Goal: Transaction & Acquisition: Purchase product/service

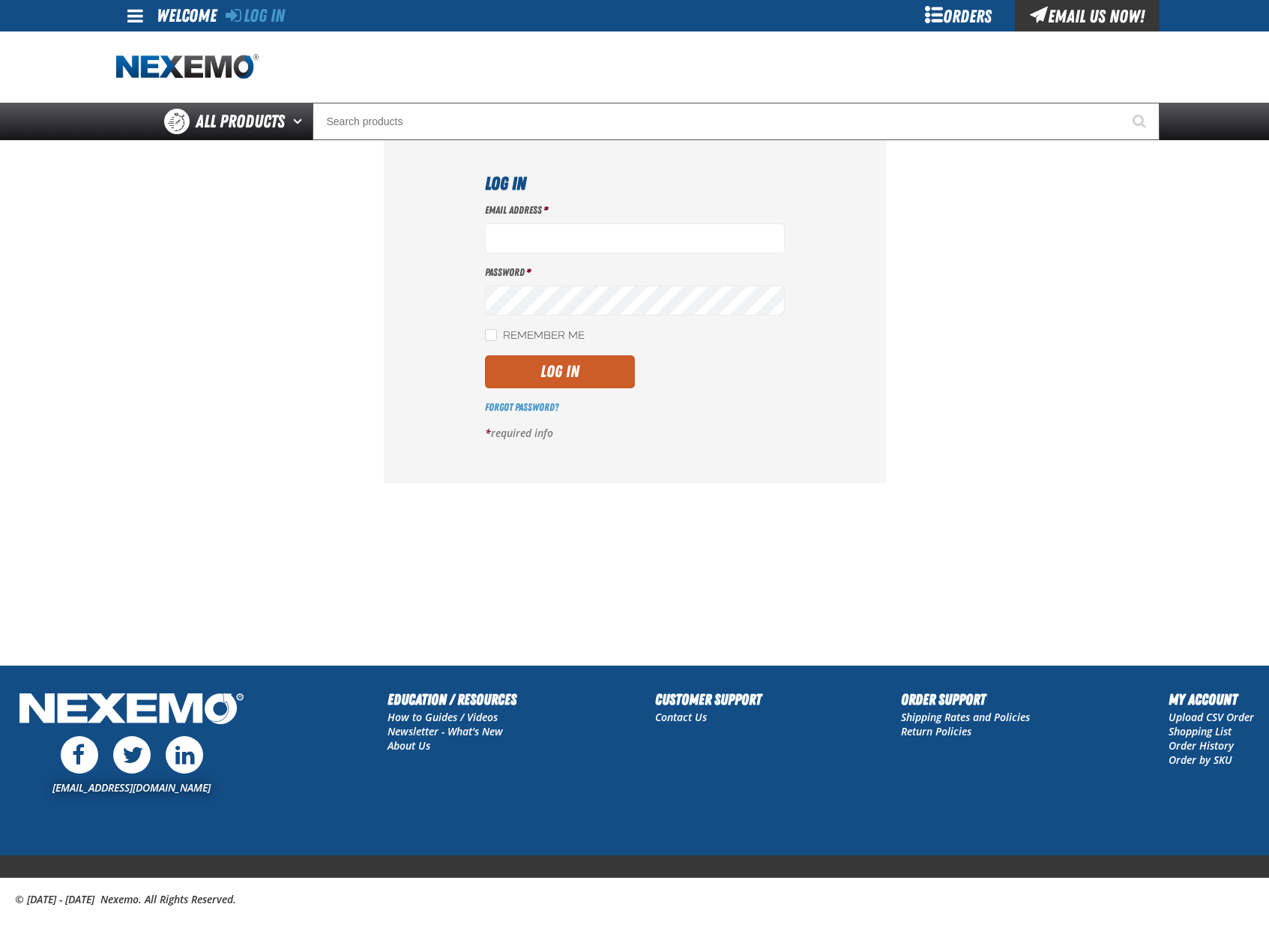
type input "bhogan@vtaig.com"
click at [485, 355] on button "Log In" at bounding box center [560, 371] width 150 height 33
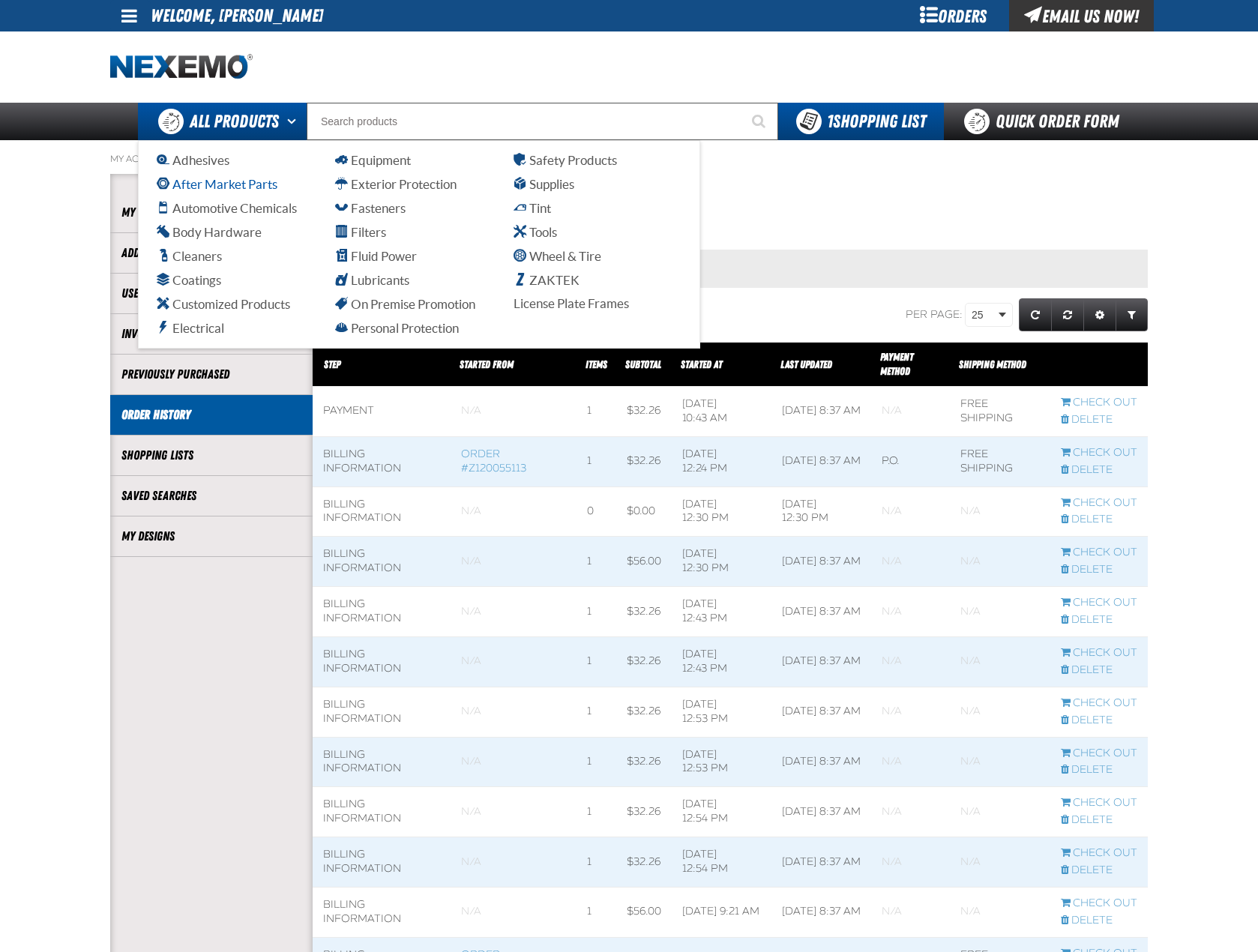
scroll to position [1, 1]
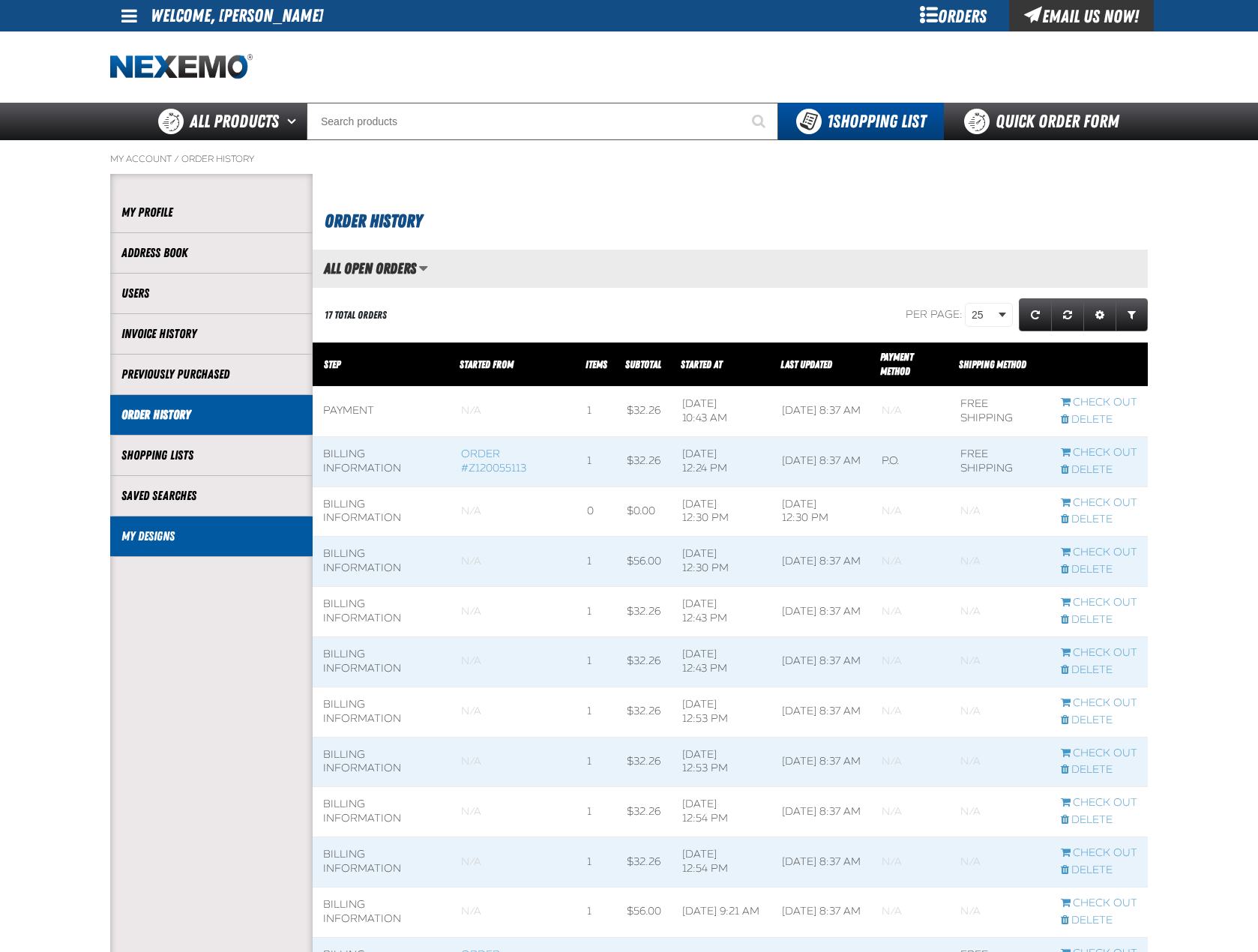
click at [196, 542] on link "My Designs" at bounding box center [211, 537] width 180 height 17
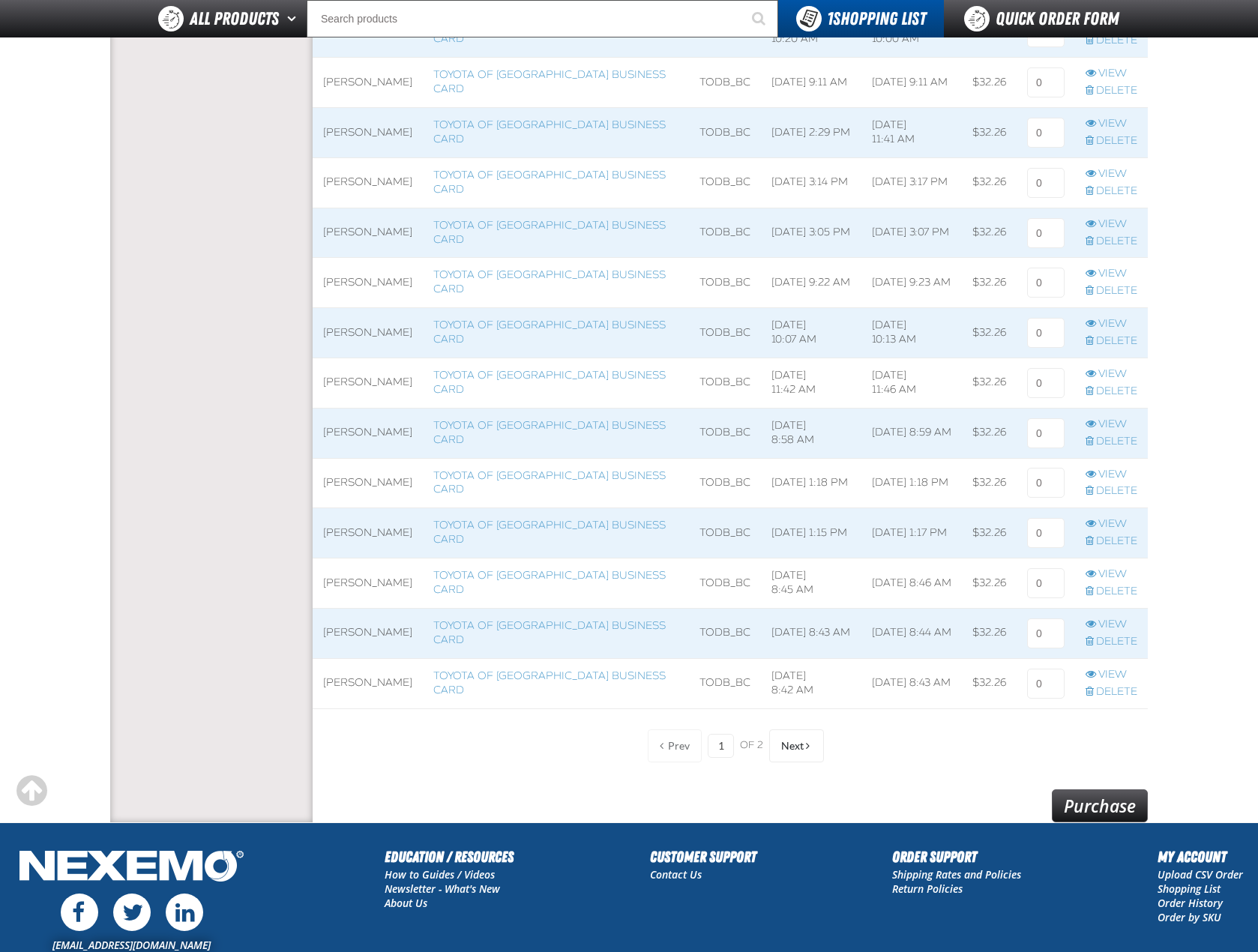
scroll to position [824, 0]
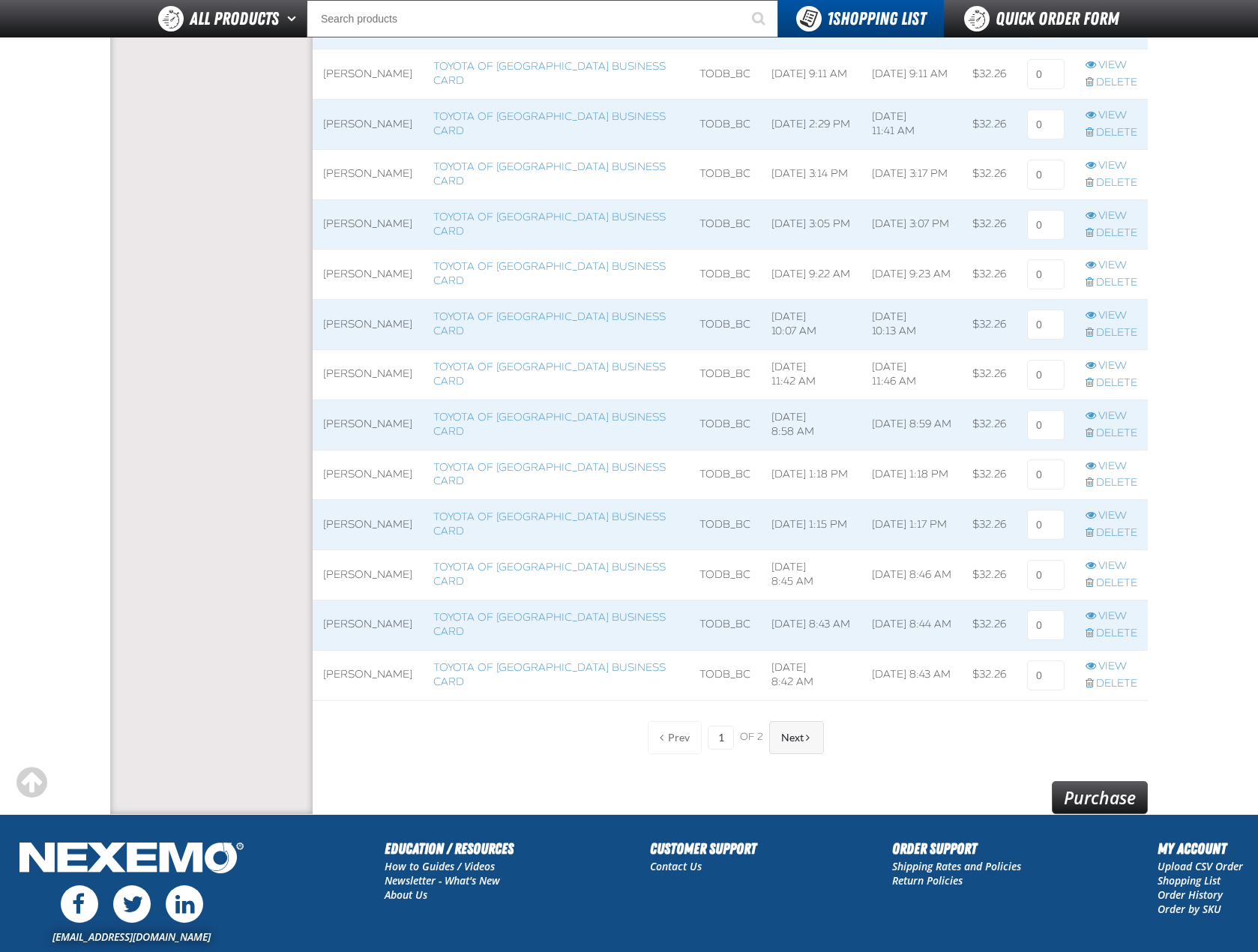
click at [809, 742] on span at bounding box center [808, 737] width 4 height 11
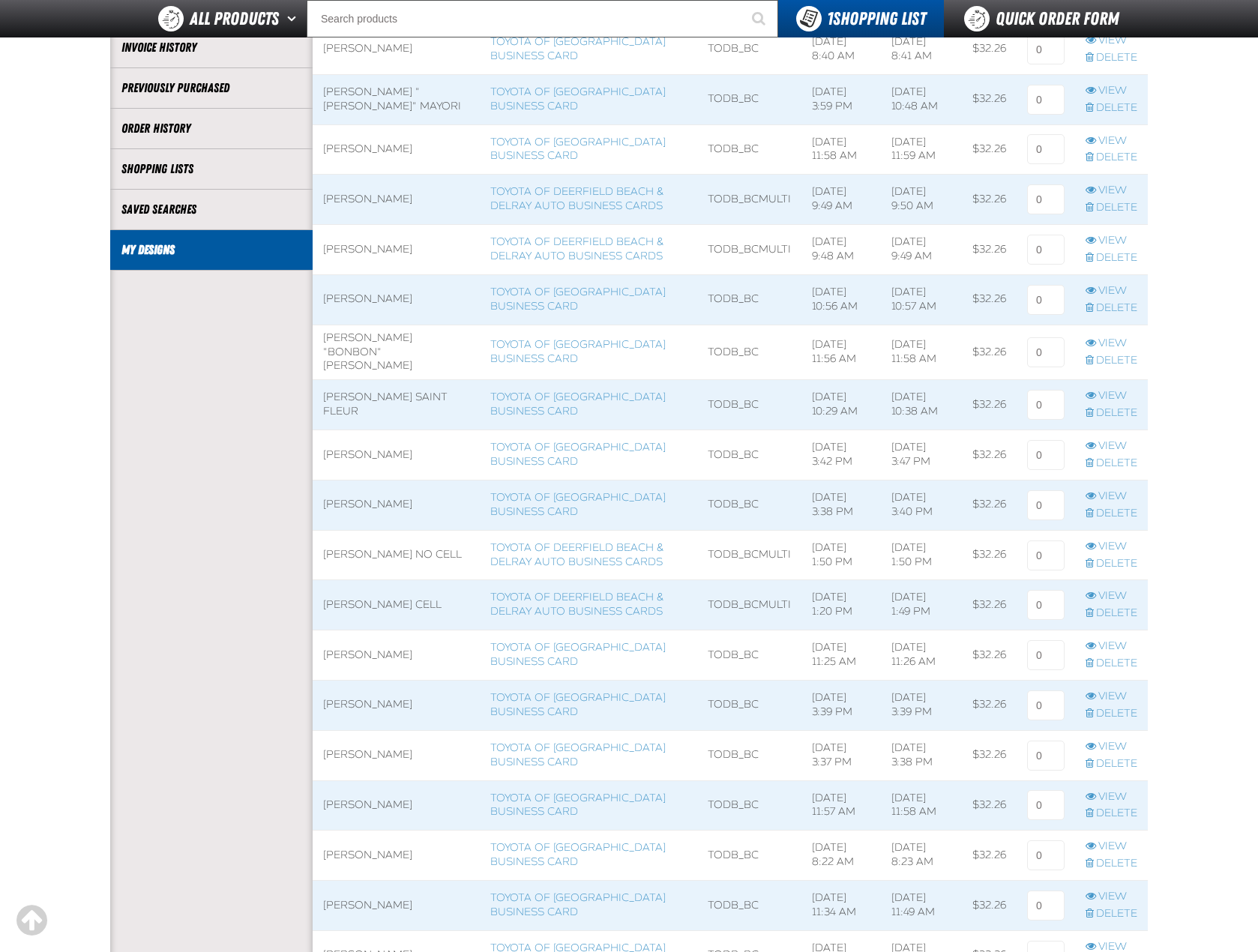
scroll to position [174, 0]
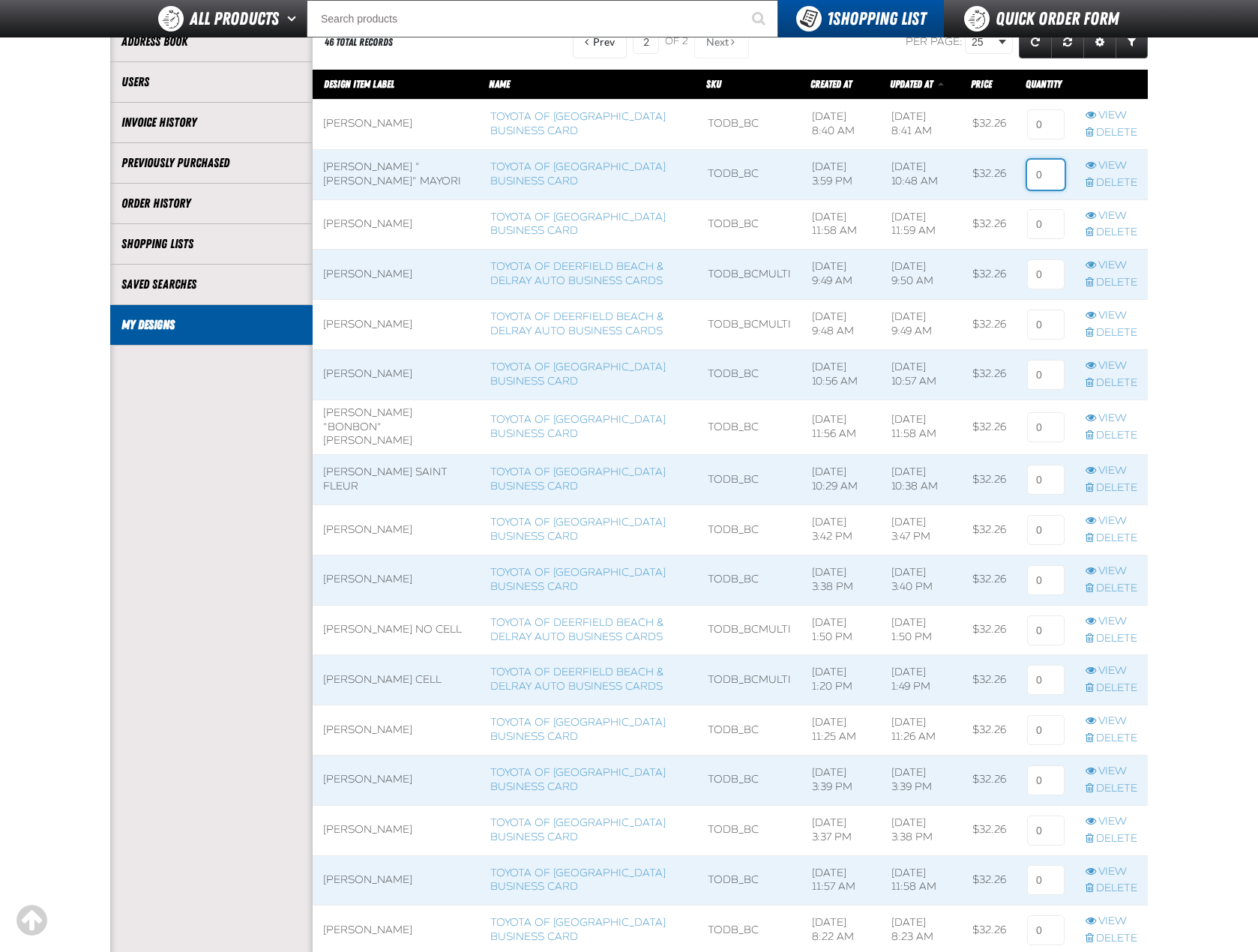
click at [1034, 175] on input at bounding box center [1045, 174] width 38 height 30
click at [1115, 159] on link "View" at bounding box center [1111, 165] width 52 height 14
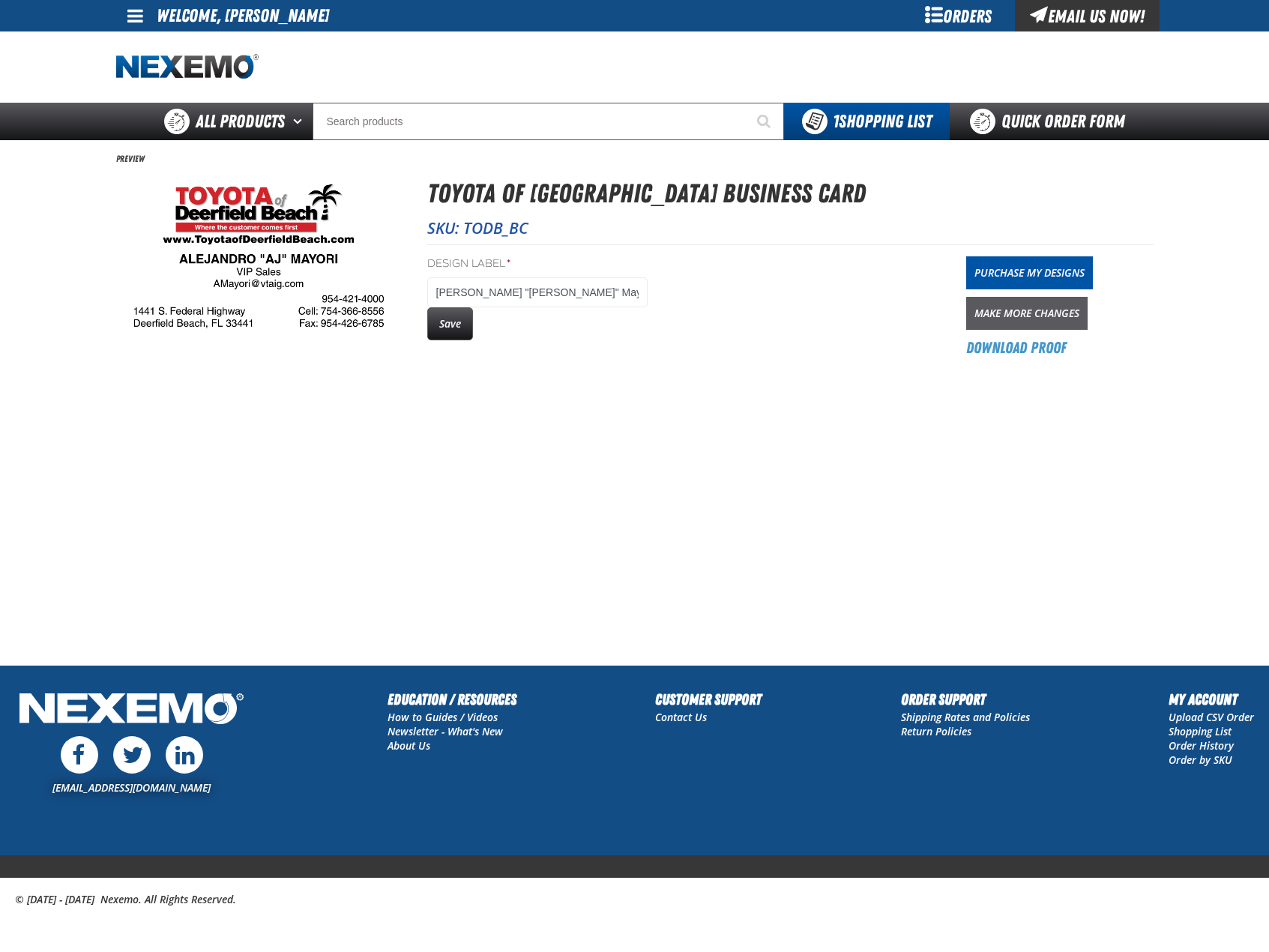
click at [1034, 311] on link "Make More Changes" at bounding box center [1028, 313] width 121 height 33
click at [1011, 273] on link "Purchase My Designs" at bounding box center [1030, 273] width 127 height 33
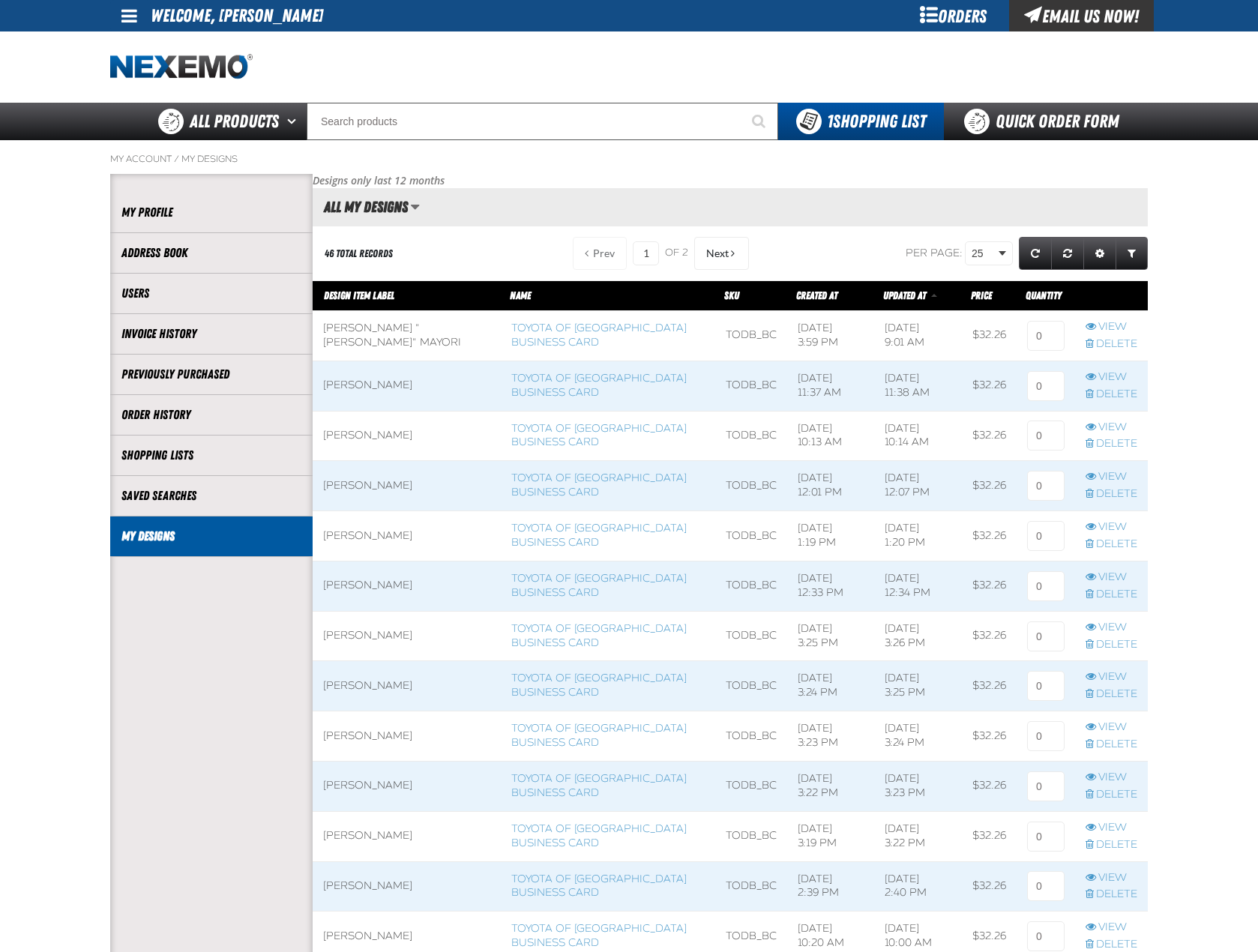
scroll to position [1, 1]
click at [1047, 324] on input at bounding box center [1045, 336] width 38 height 30
type input "1"
click at [1239, 409] on main "My Account / My Designs Account My Profile Address Book" at bounding box center [629, 908] width 1258 height 1536
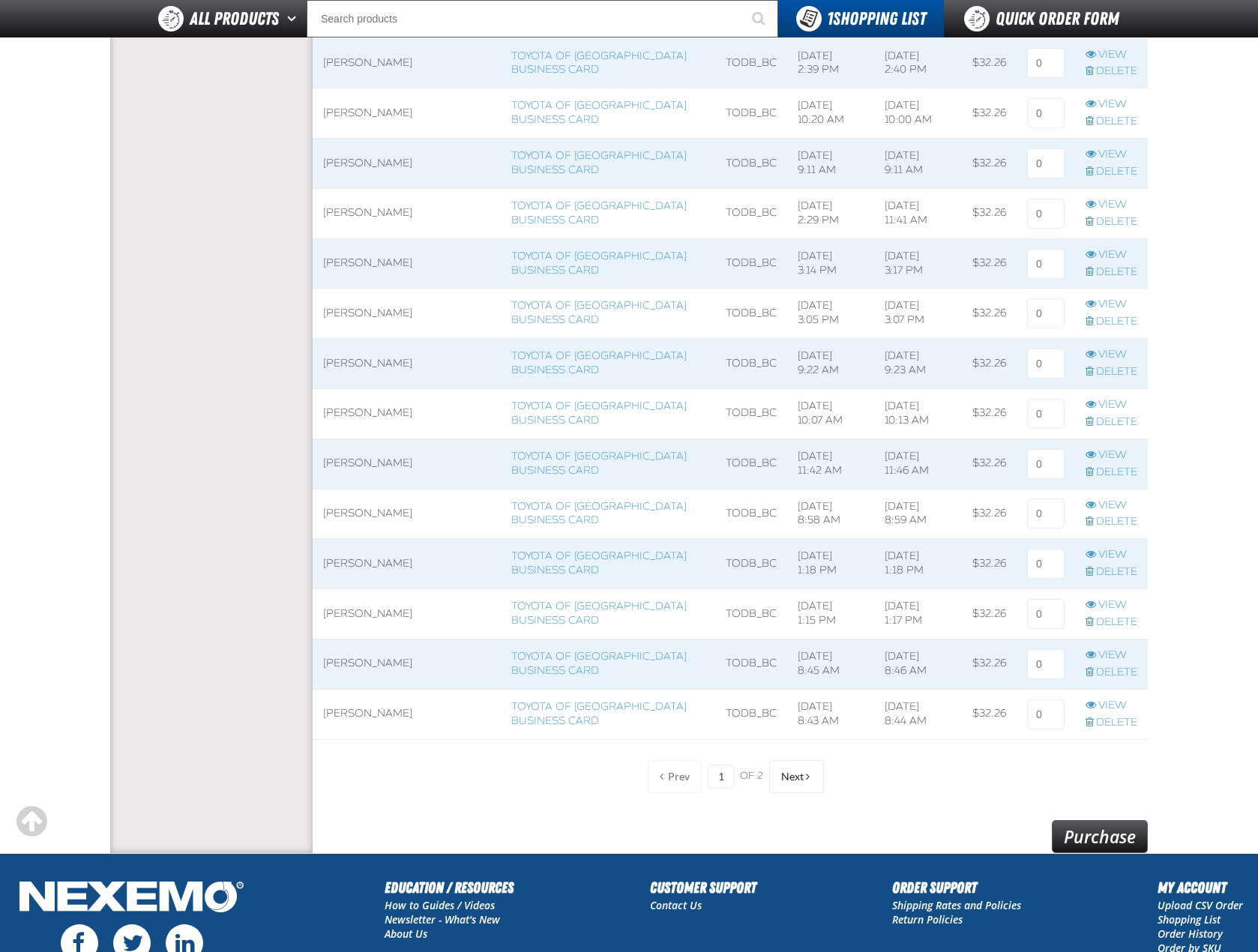
scroll to position [973, 0]
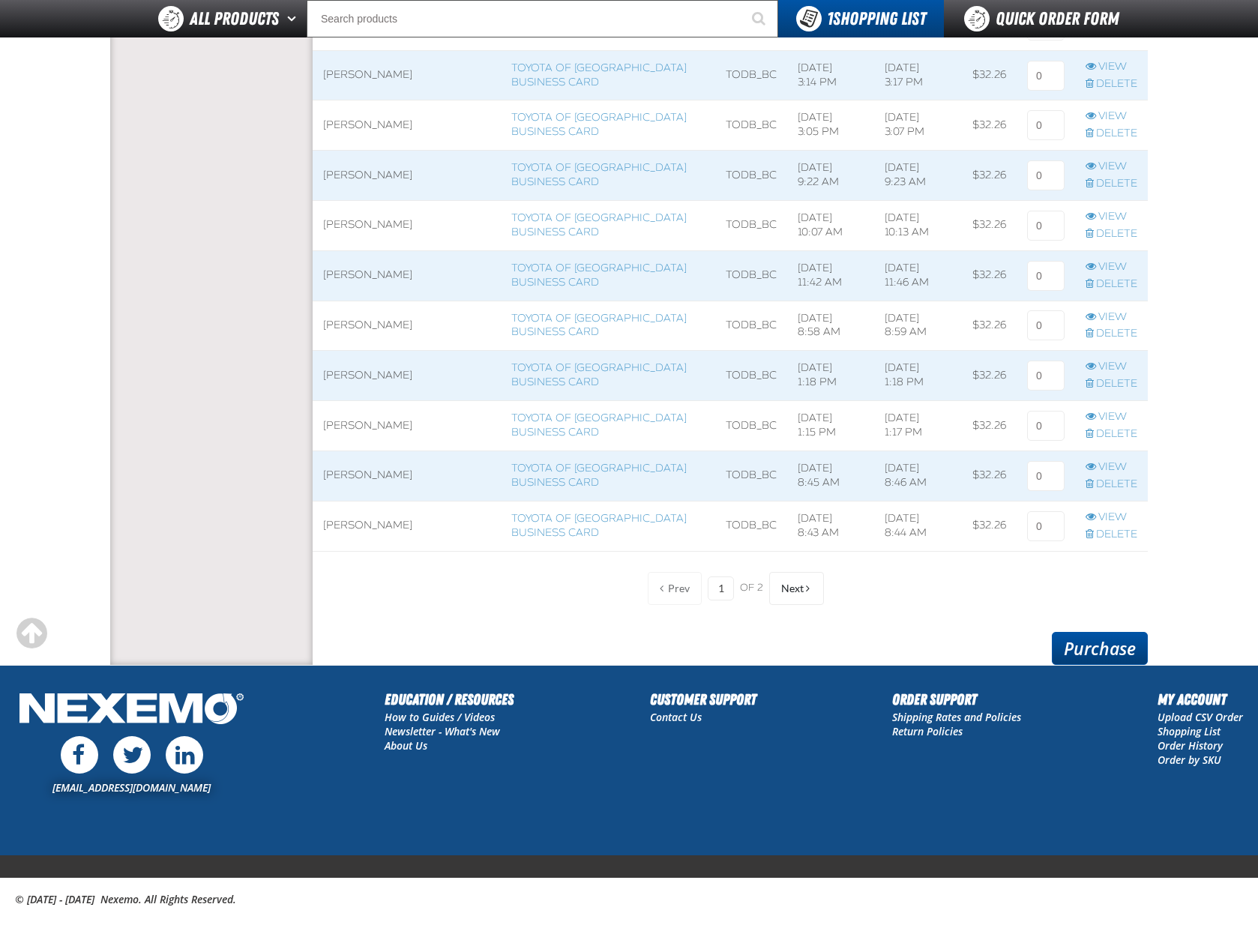
click at [1073, 647] on link "Purchase" at bounding box center [1099, 648] width 96 height 33
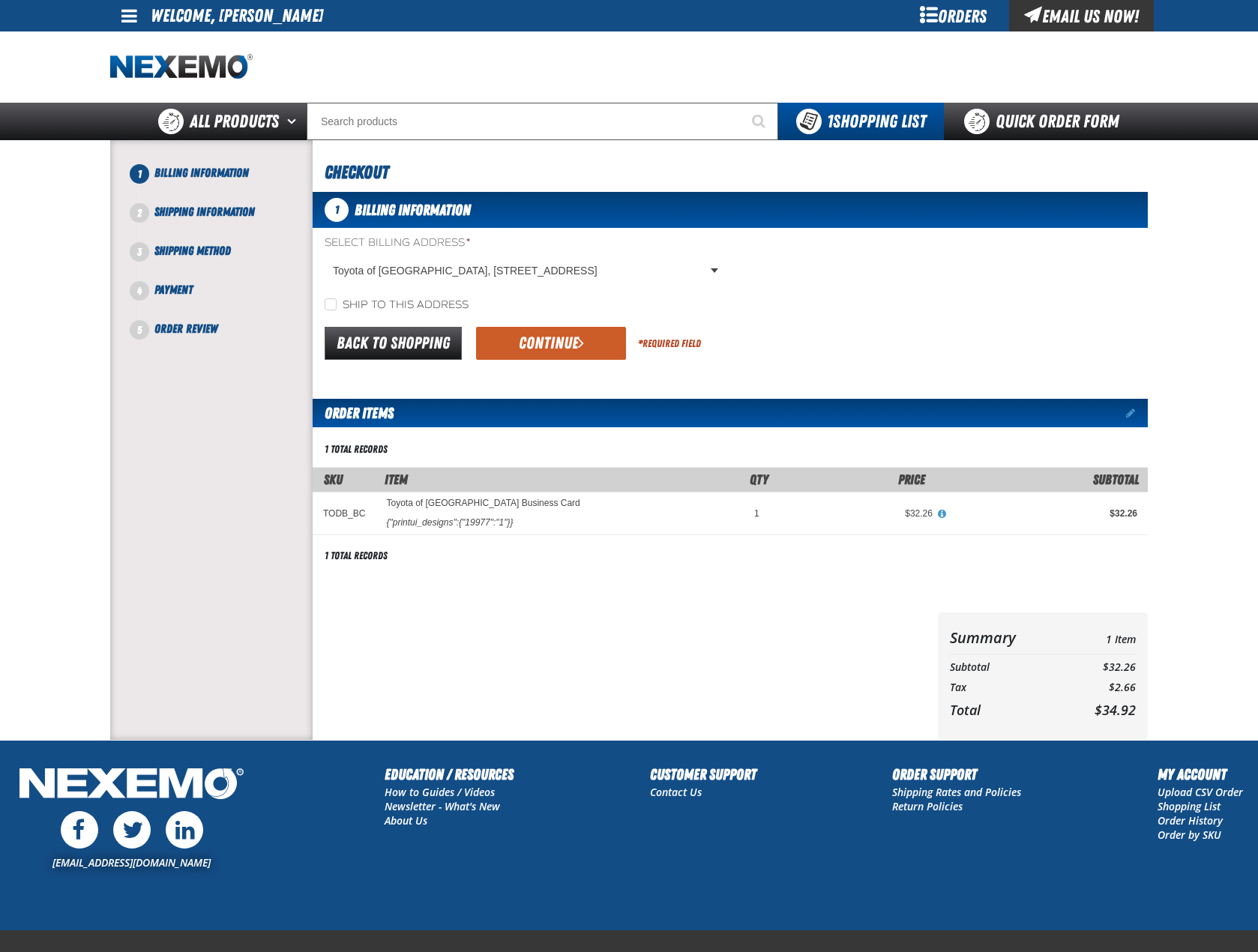
click at [548, 352] on button "Continue" at bounding box center [551, 343] width 150 height 33
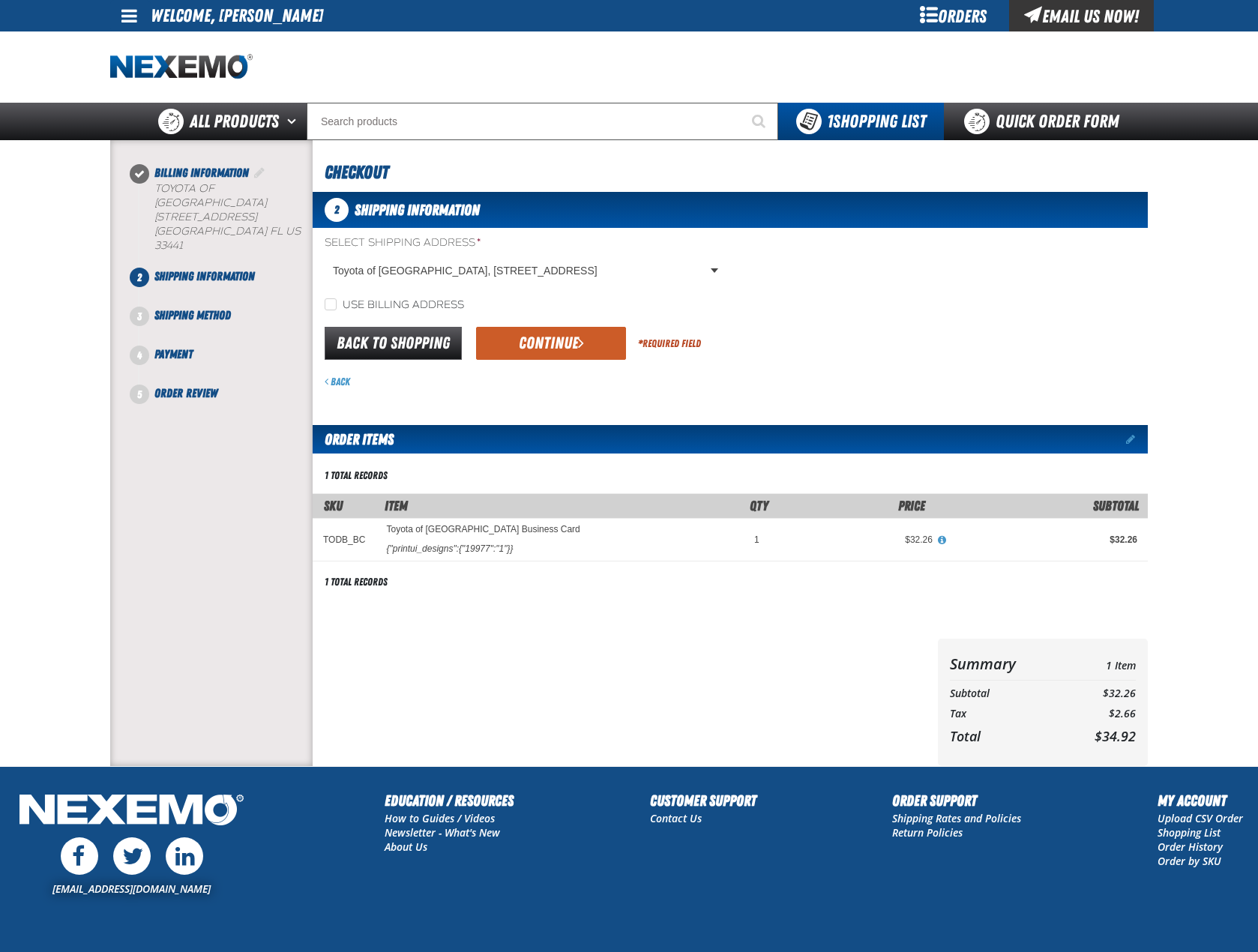
click at [548, 352] on button "Continue" at bounding box center [551, 343] width 150 height 33
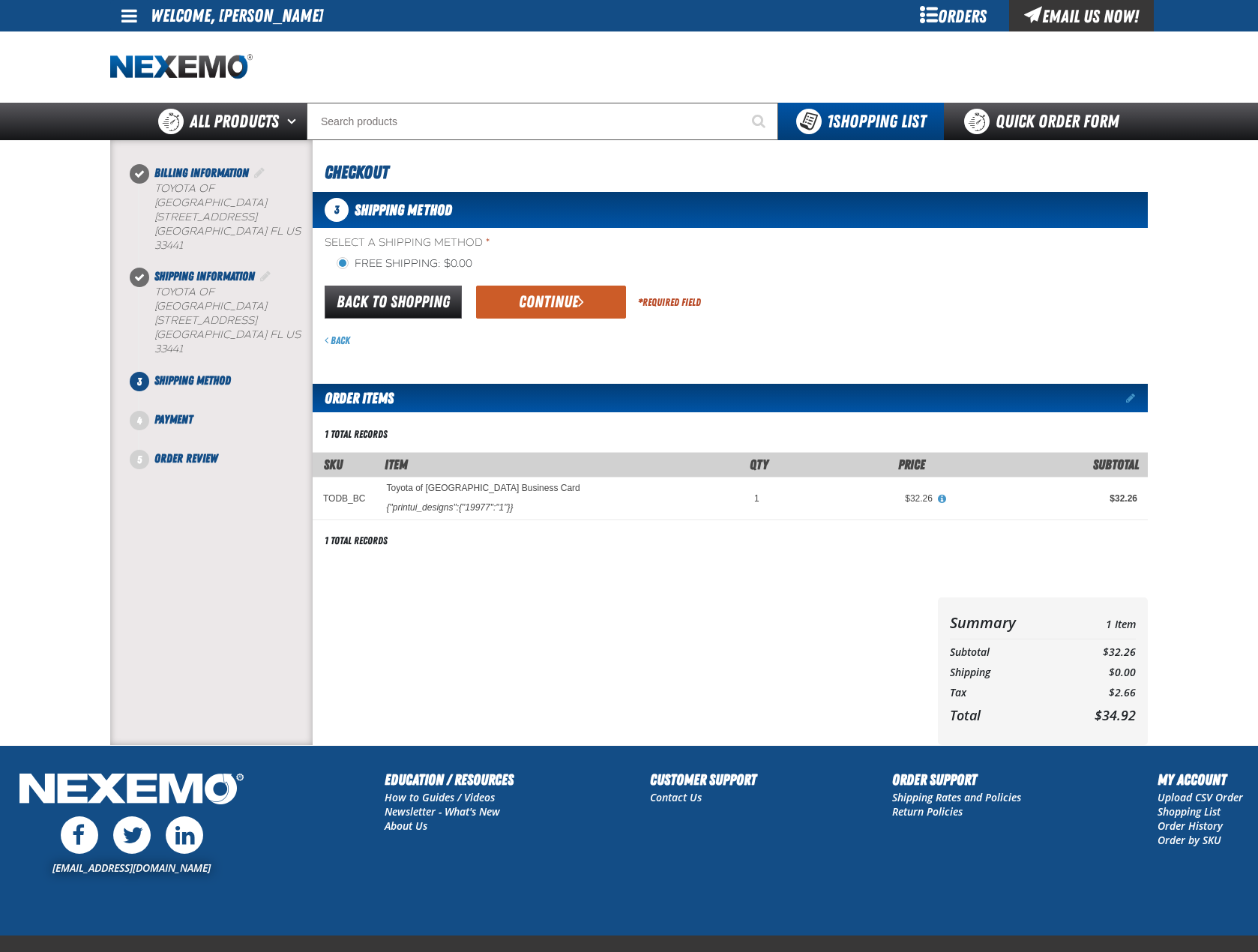
click at [551, 334] on div "Back" at bounding box center [736, 340] width 823 height 14
click at [552, 308] on button "Continue" at bounding box center [551, 302] width 150 height 33
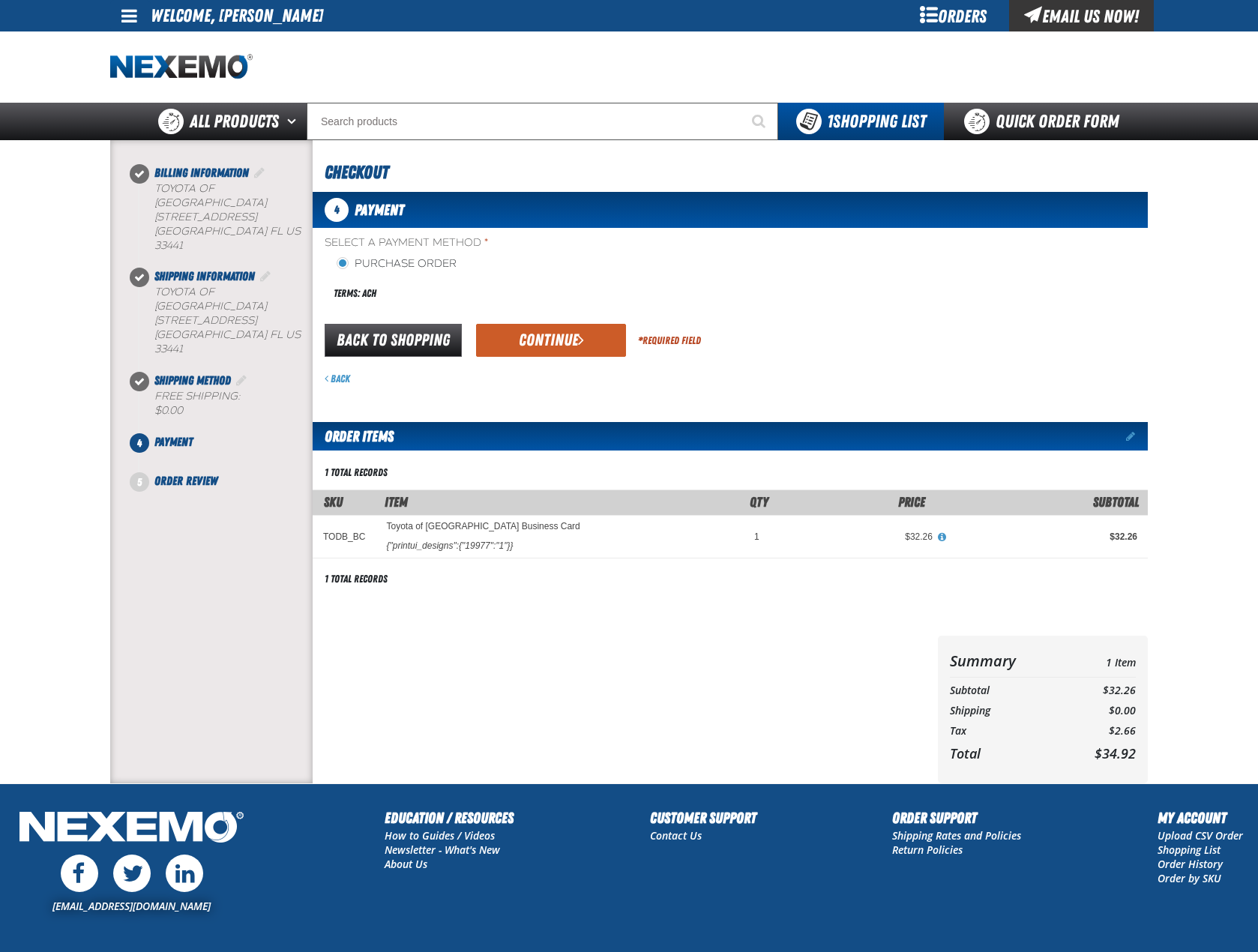
click at [552, 314] on div "Select a Payment Method * Purchase Order Terms: ACH payment_term_4 *" at bounding box center [730, 311] width 835 height 150
click at [552, 318] on div "Select a Payment Method * Purchase Order Terms: ACH payment_term_4 *" at bounding box center [730, 311] width 835 height 150
click at [552, 352] on button "Continue" at bounding box center [551, 340] width 150 height 33
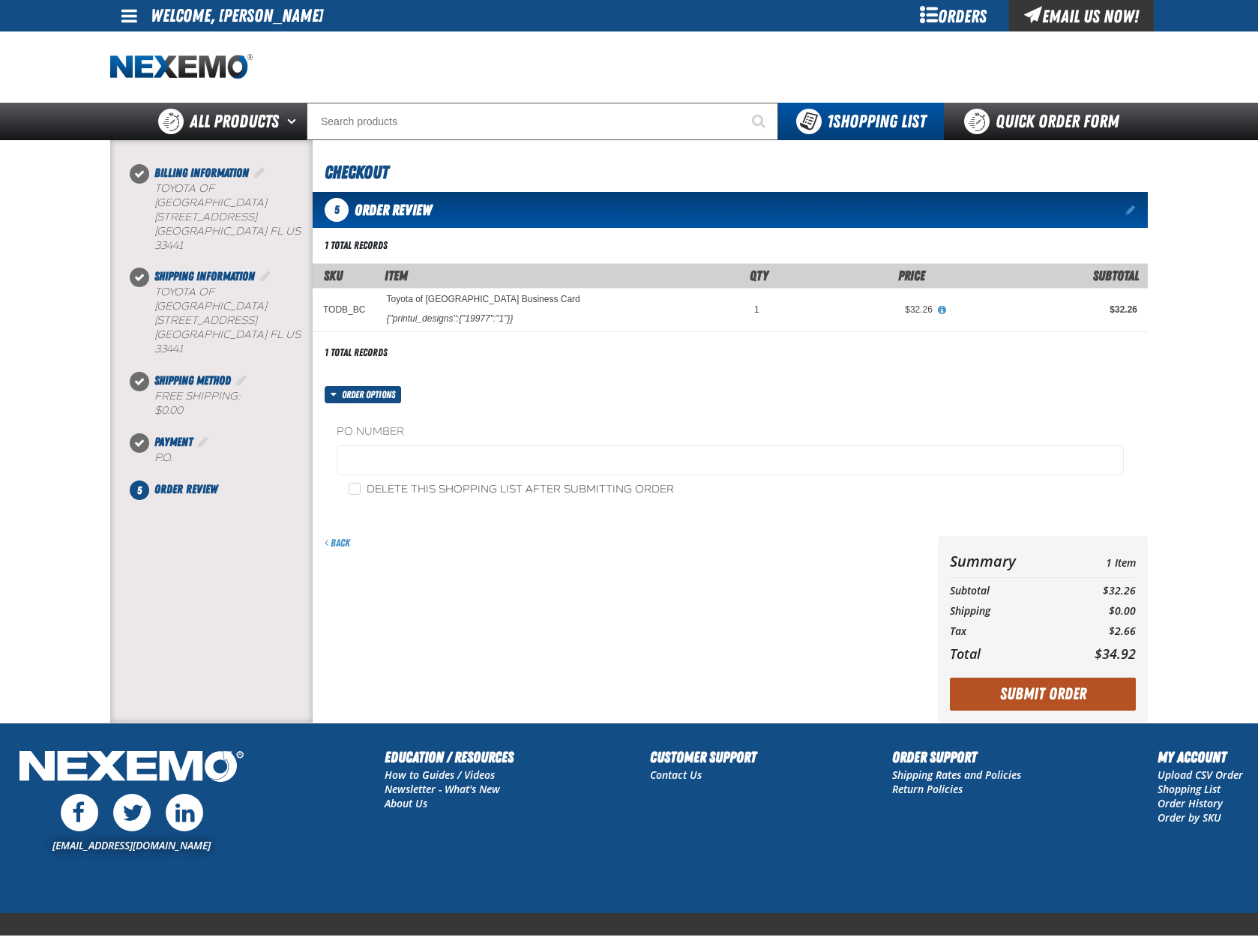
click at [1062, 685] on button "Submit Order" at bounding box center [1042, 694] width 186 height 33
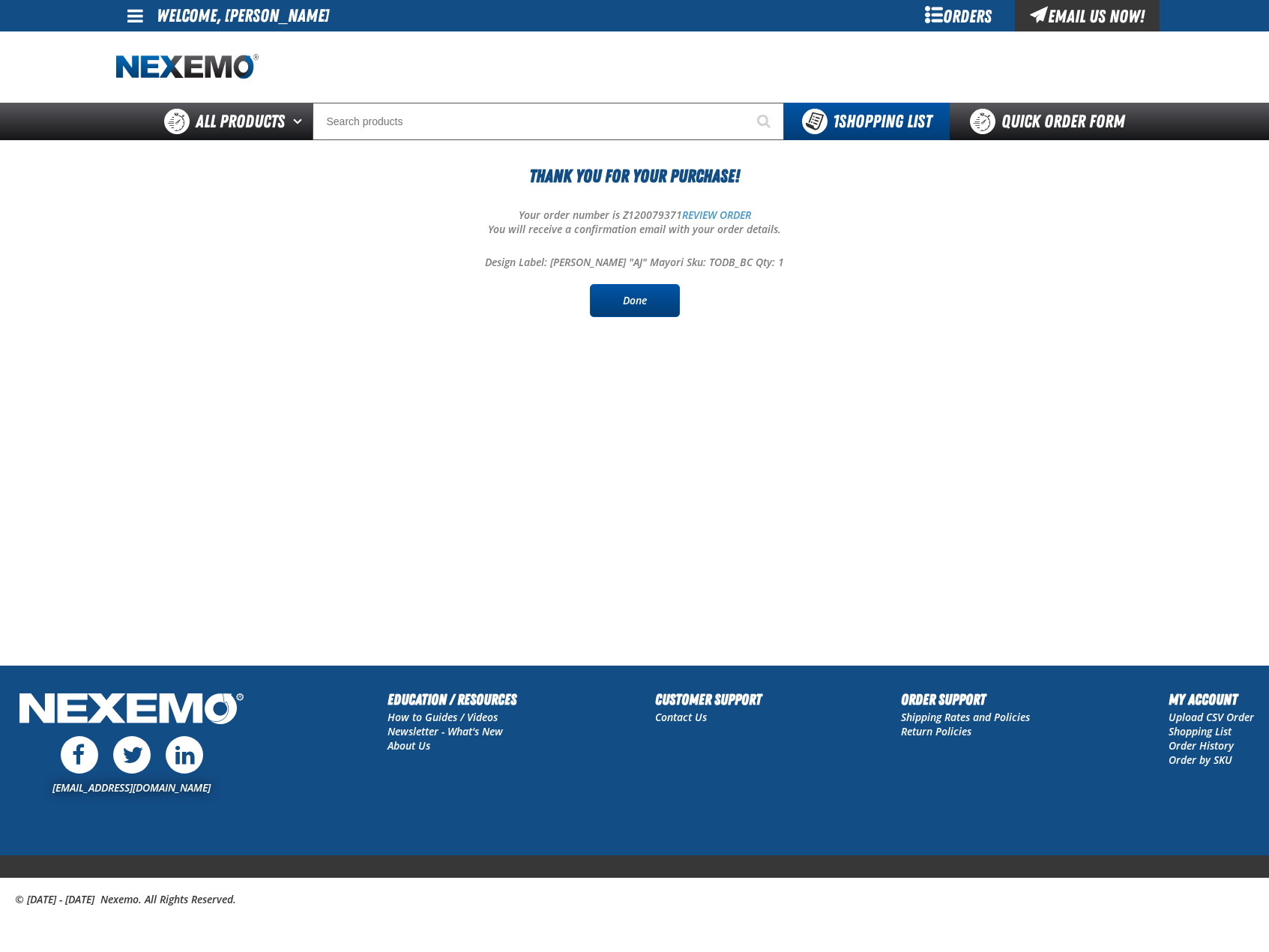
click at [676, 310] on link "Done" at bounding box center [635, 300] width 90 height 33
